Goal: Obtain resource: Download file/media

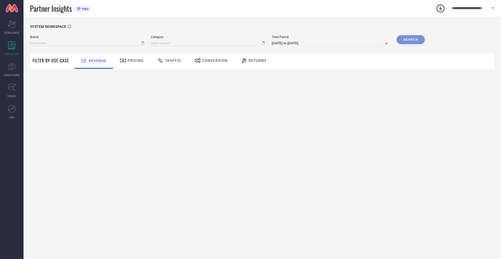
type input "NIKE"
type input "All"
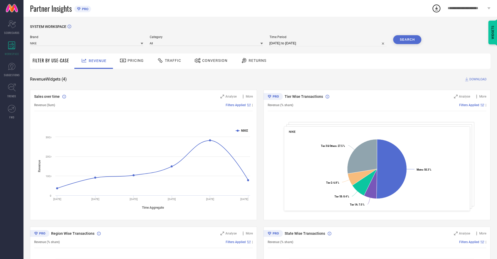
click at [209, 61] on span "Conversion" at bounding box center [214, 60] width 25 height 4
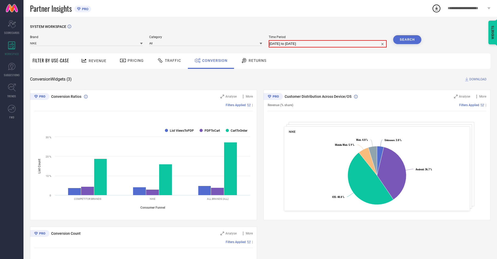
click at [327, 43] on input "23-08-2025 to 22-09-2025" at bounding box center [327, 44] width 117 height 6
select select "7"
select select "2025"
select select "8"
select select "2025"
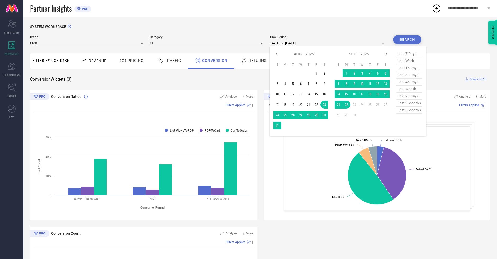
select select "8"
select select "2025"
select select "9"
select select "2025"
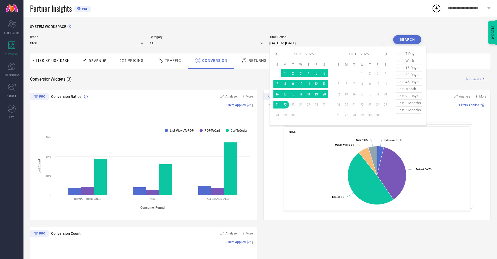
click at [284, 105] on td "22" at bounding box center [285, 105] width 8 height 8
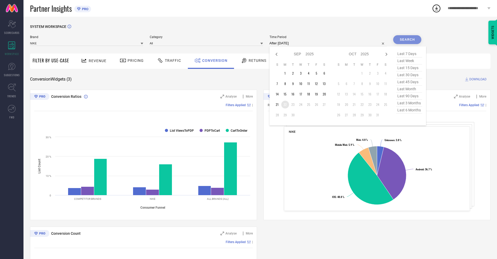
type input "22-09-2025 to 22-09-2025"
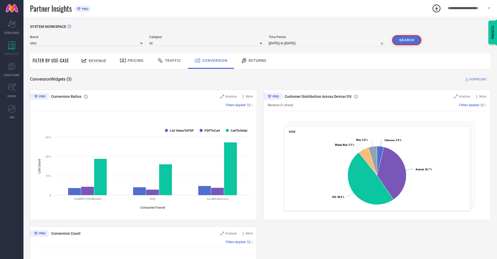
click at [407, 40] on button "Search" at bounding box center [406, 40] width 29 height 10
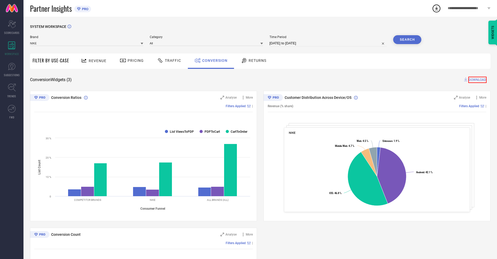
click at [478, 79] on span "DOWNLOAD" at bounding box center [477, 80] width 18 height 6
